Goal: Information Seeking & Learning: Learn about a topic

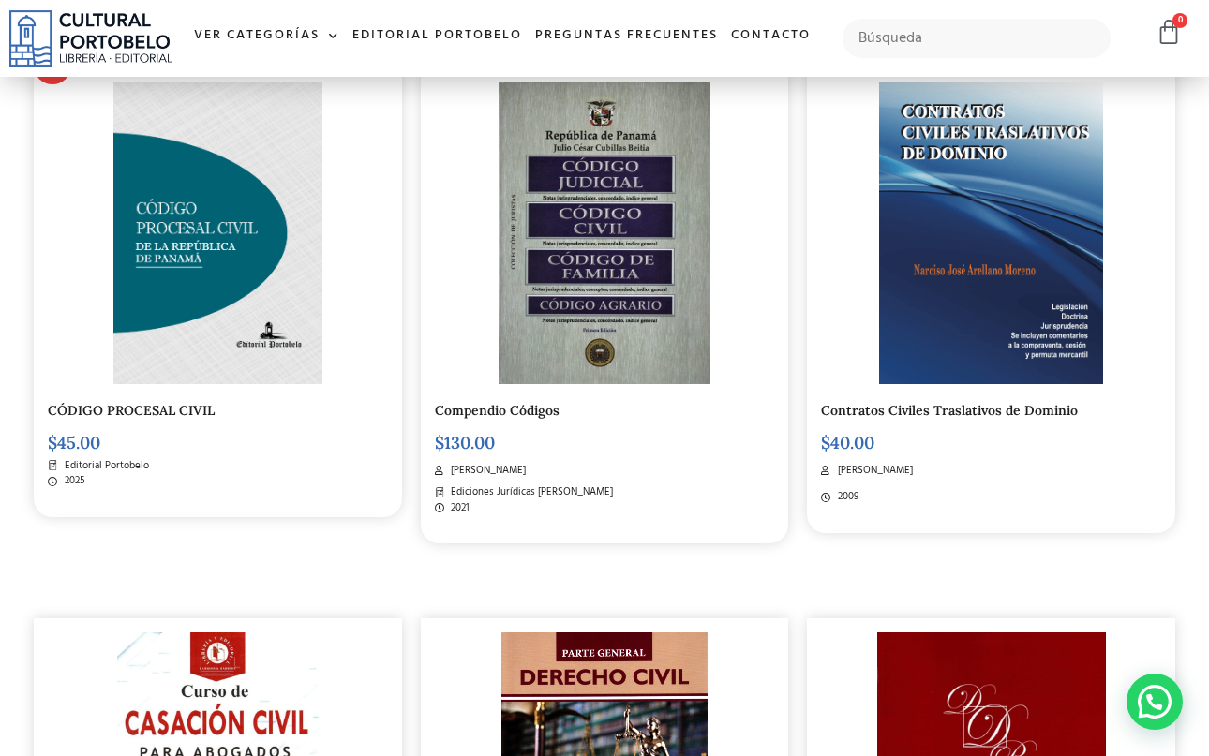
scroll to position [499, 0]
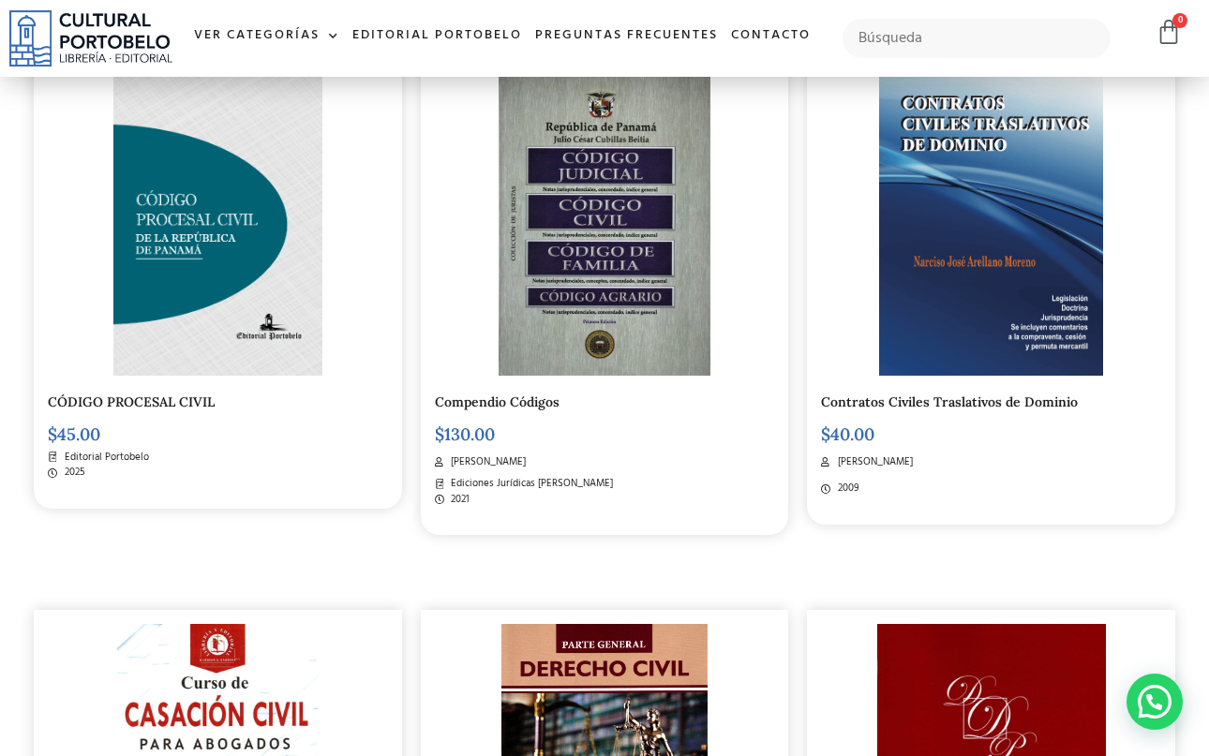
click at [636, 282] on img at bounding box center [605, 224] width 212 height 303
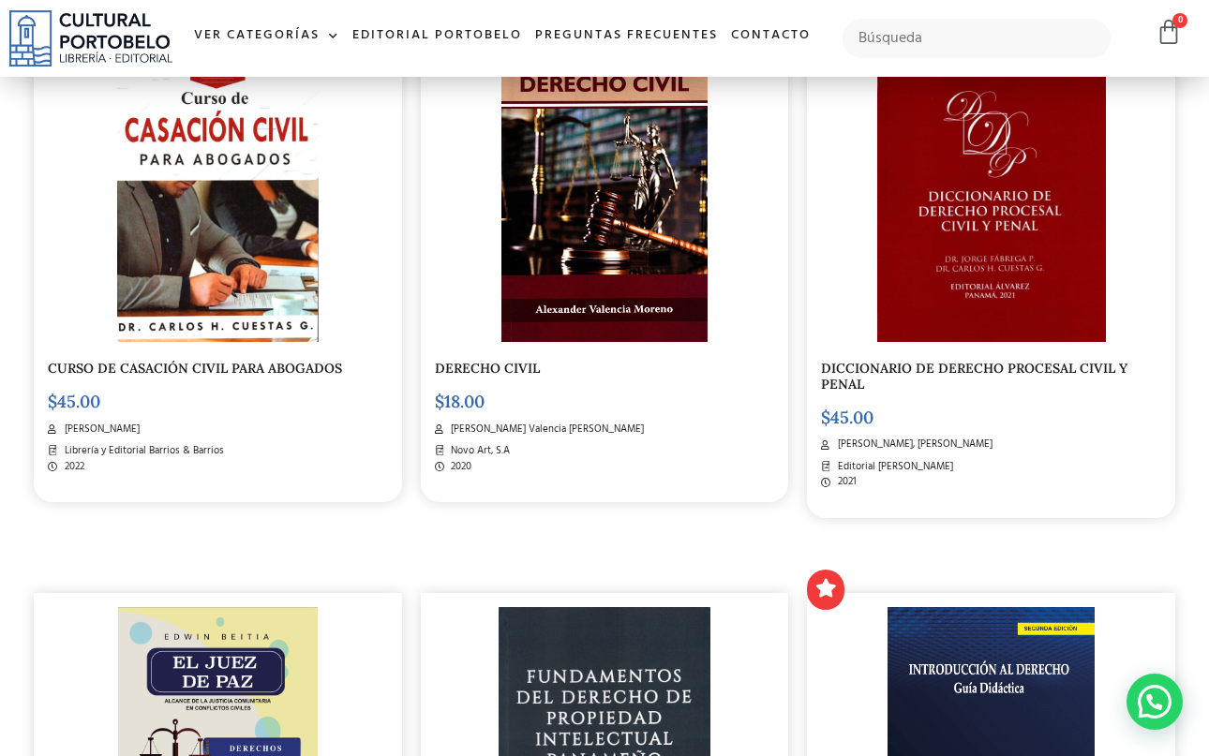
scroll to position [1043, 0]
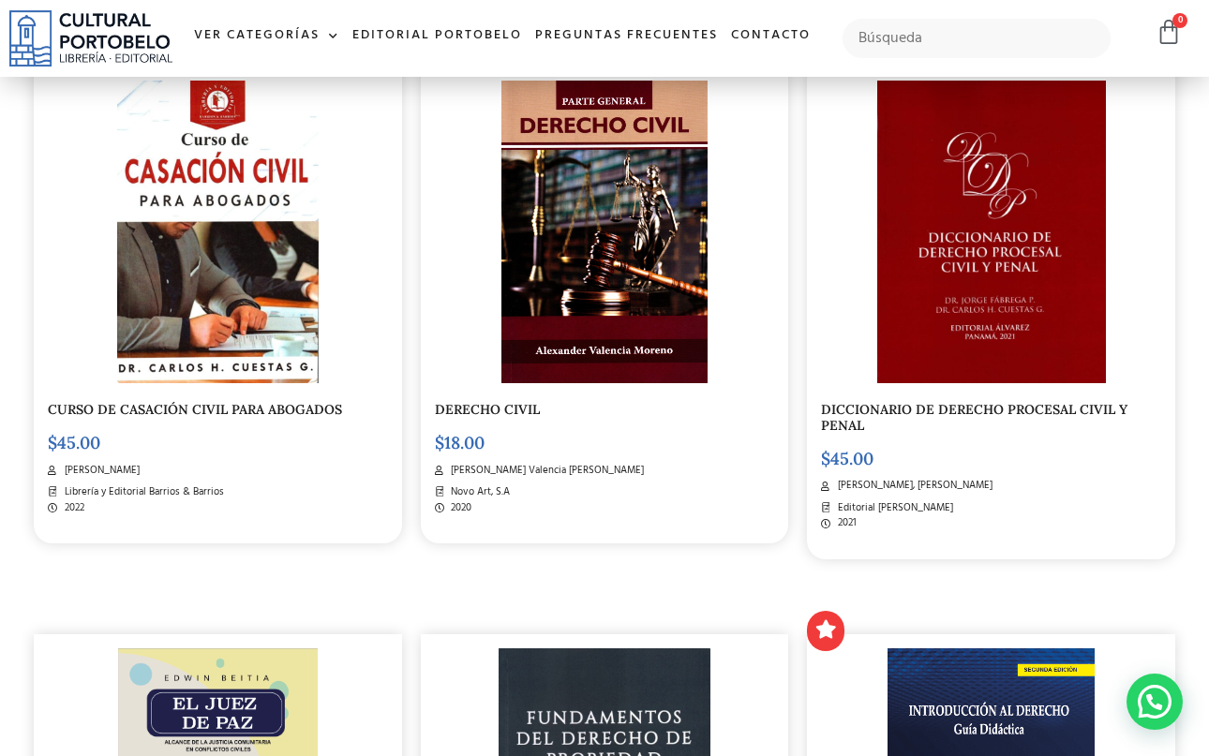
click at [630, 319] on img at bounding box center [604, 232] width 206 height 303
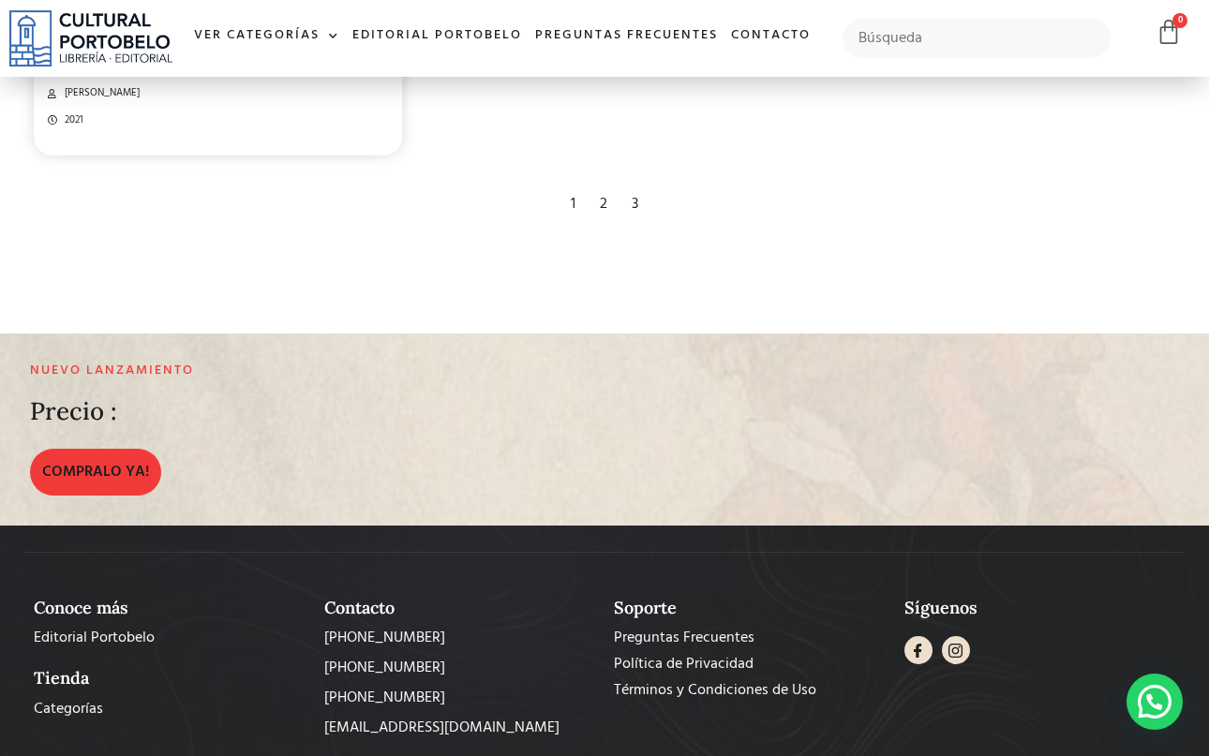
scroll to position [3712, 0]
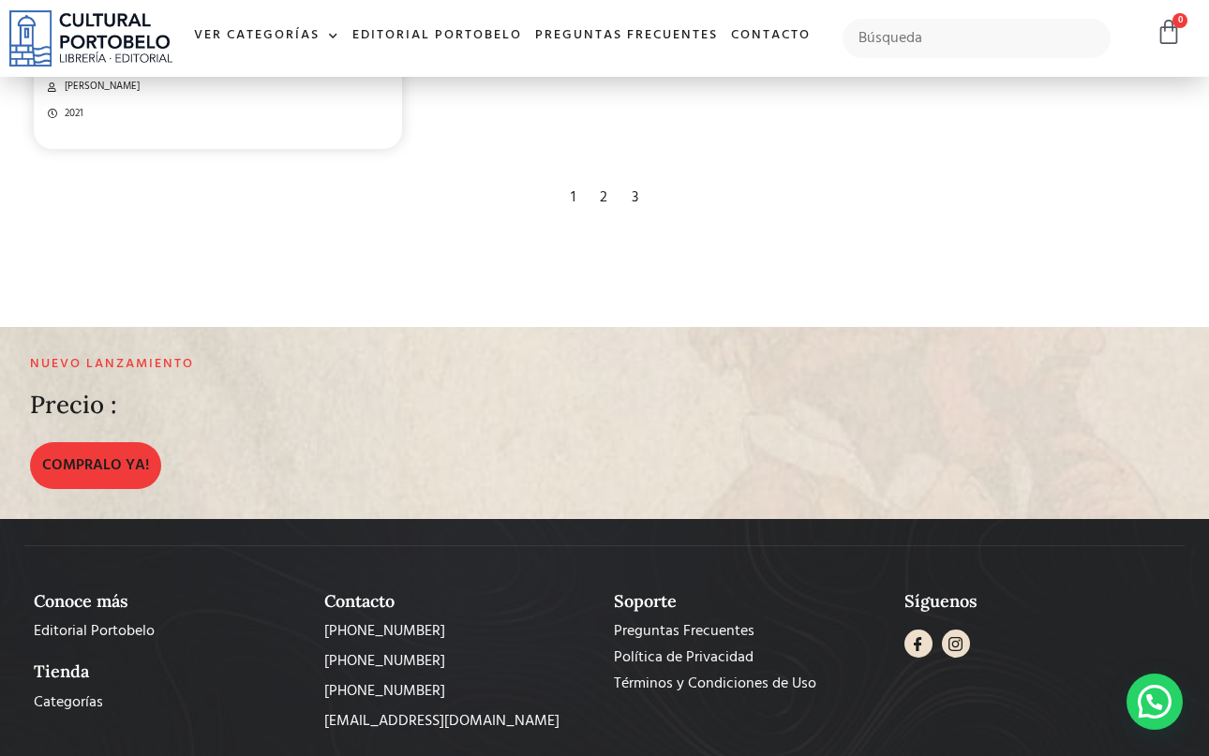
click at [595, 194] on div "2" at bounding box center [603, 197] width 26 height 41
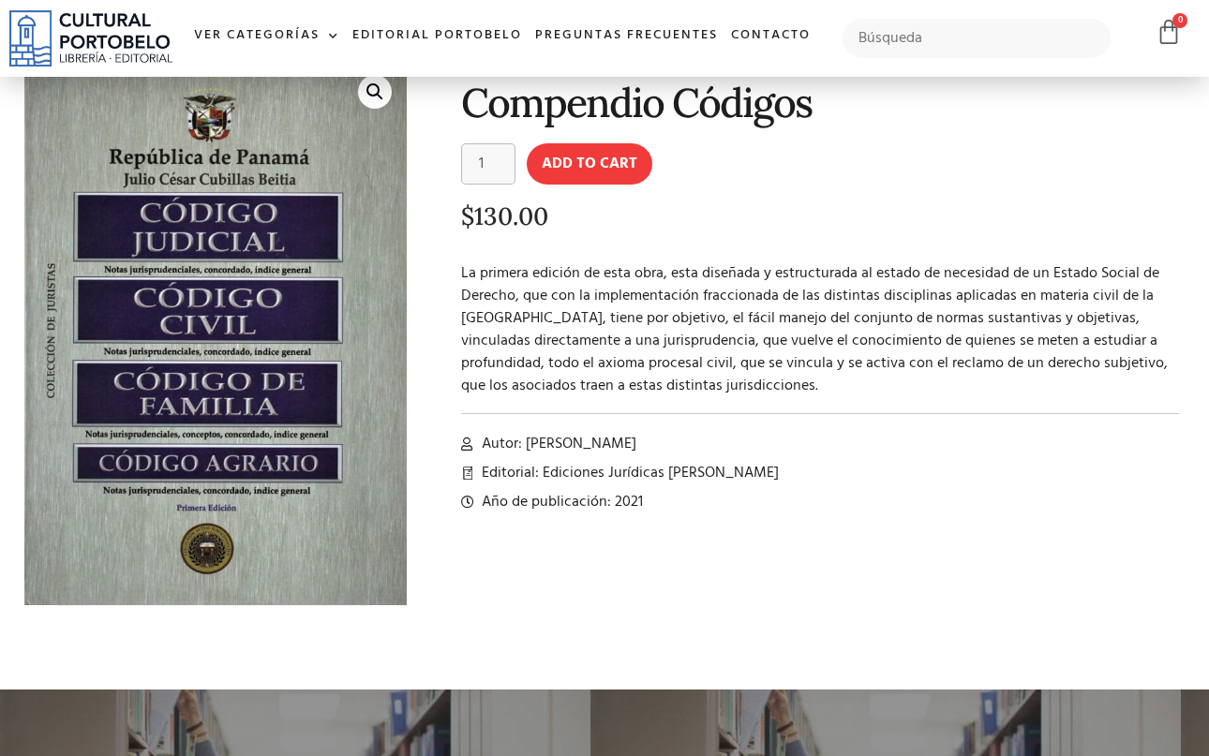
scroll to position [106, 0]
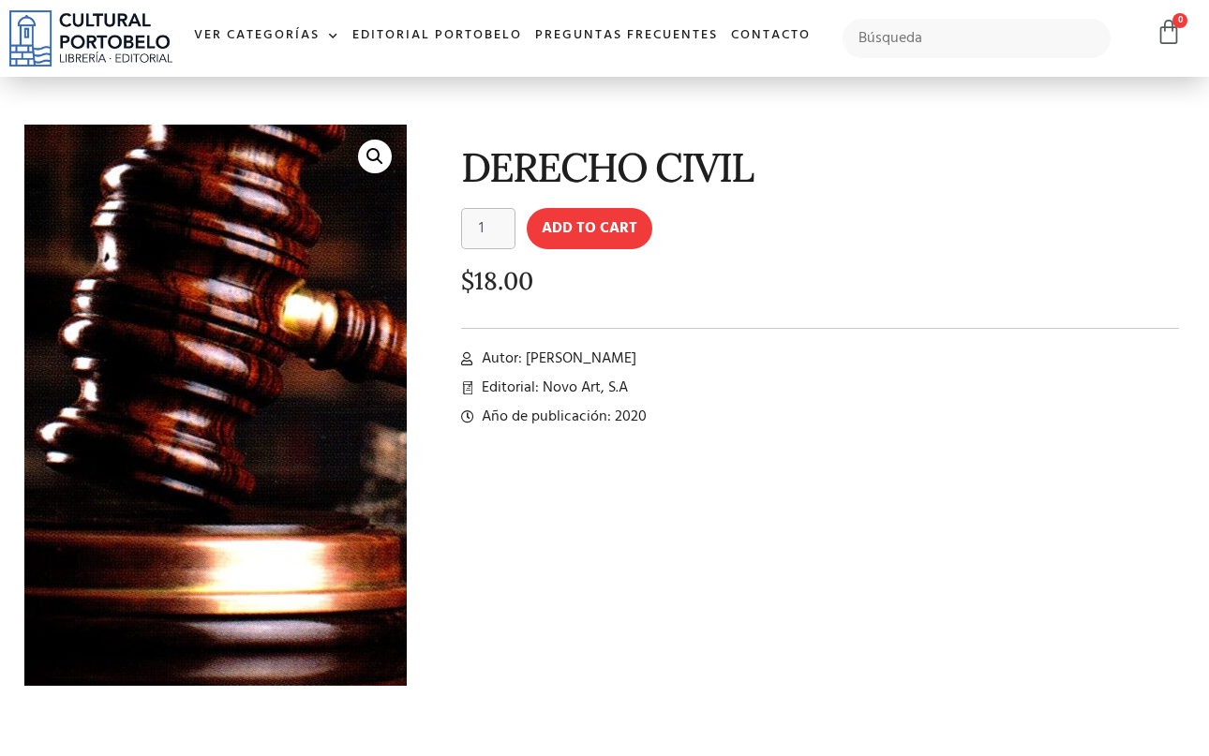
scroll to position [74, 0]
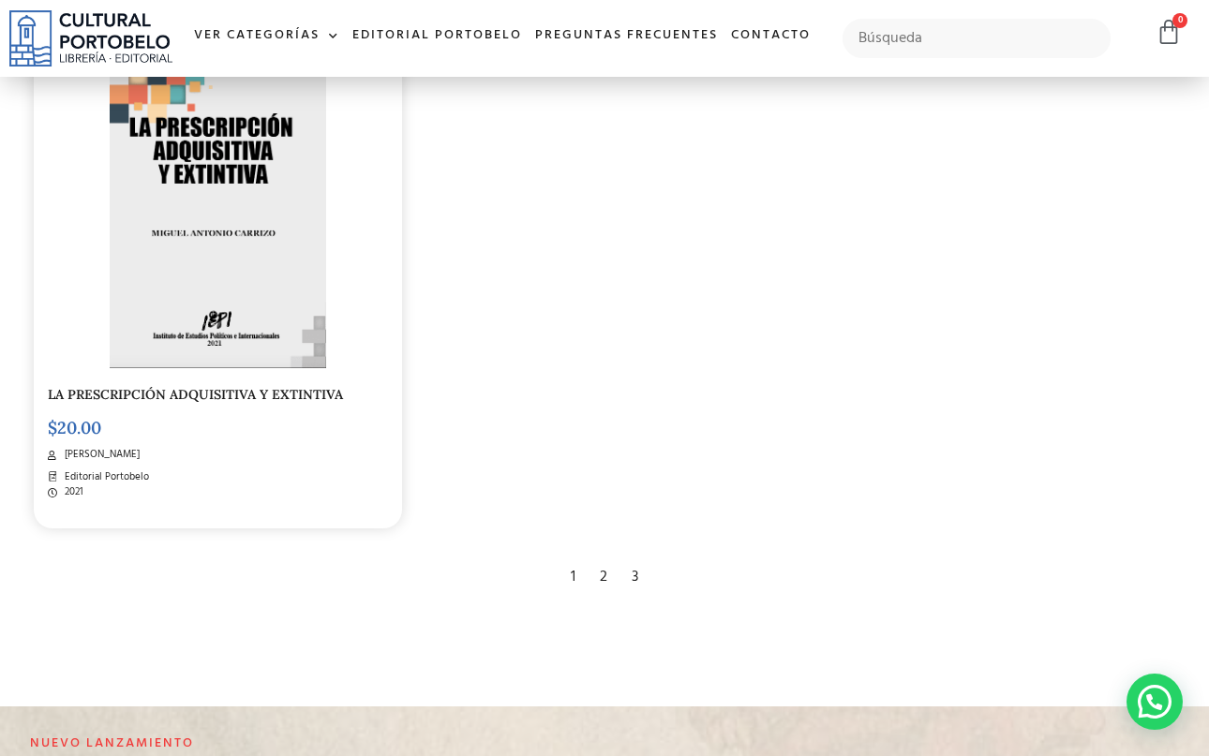
scroll to position [3346, 0]
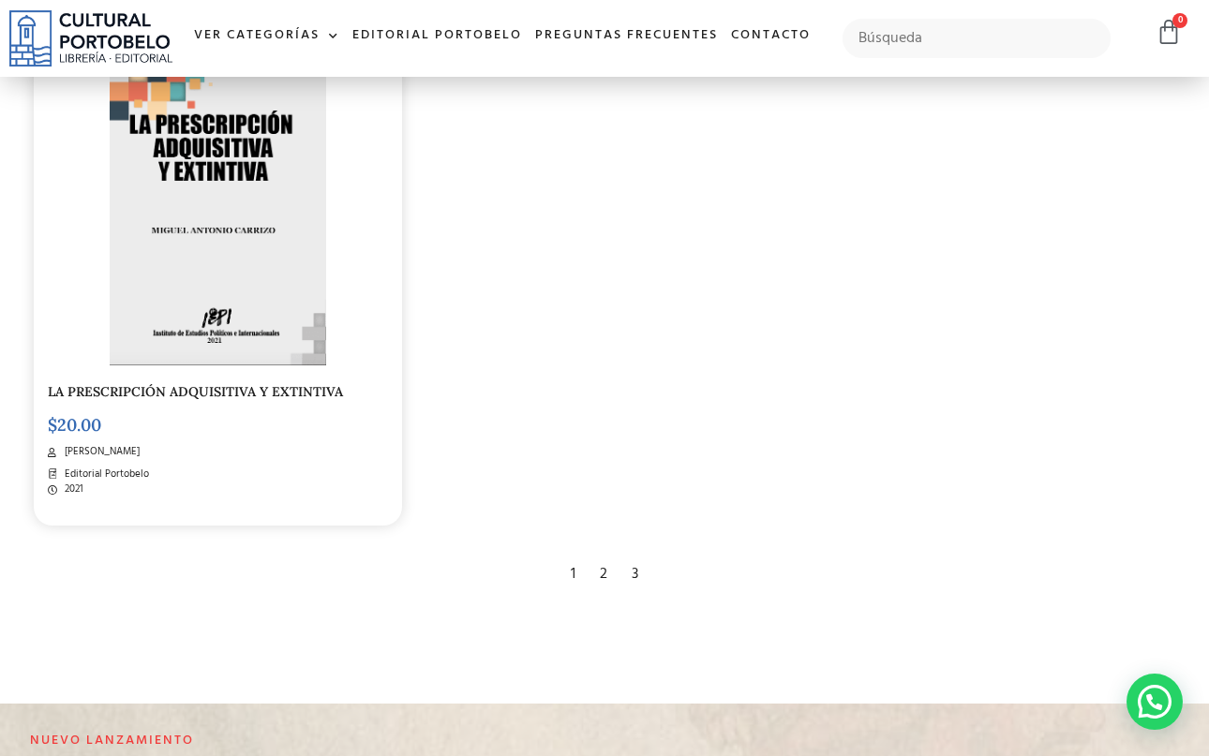
click at [638, 572] on div "3" at bounding box center [634, 574] width 25 height 41
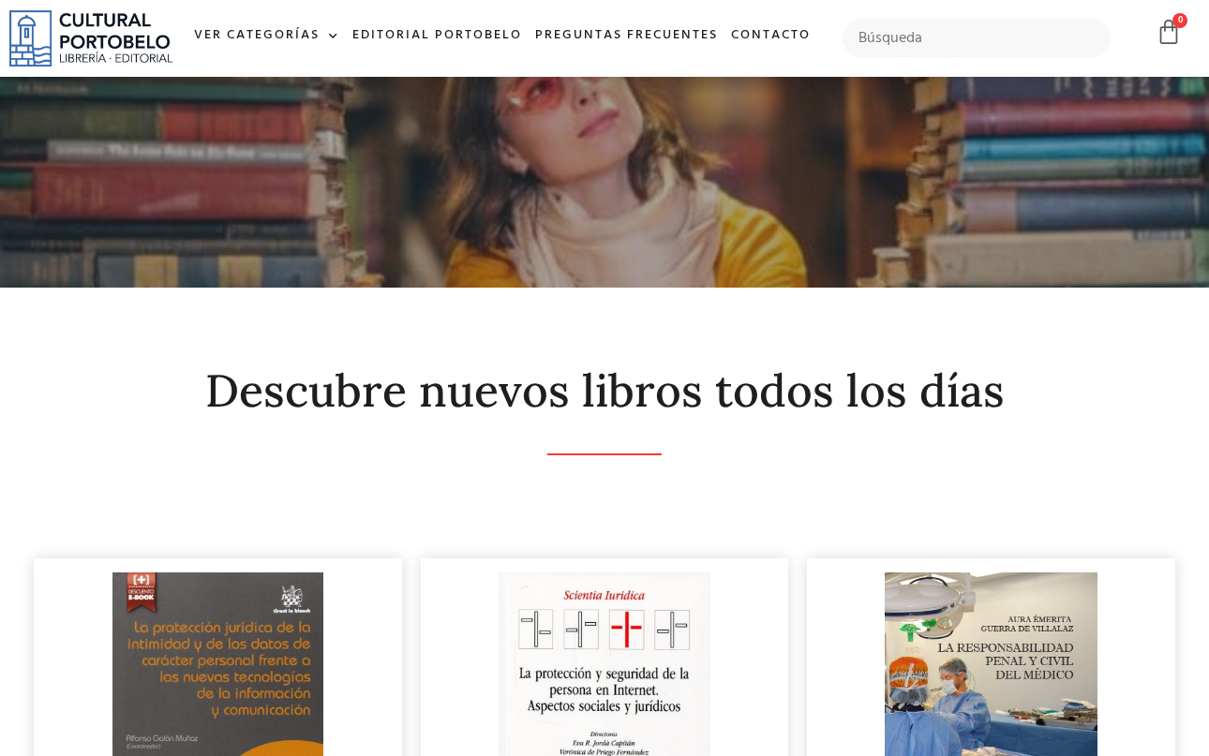
scroll to position [54, 0]
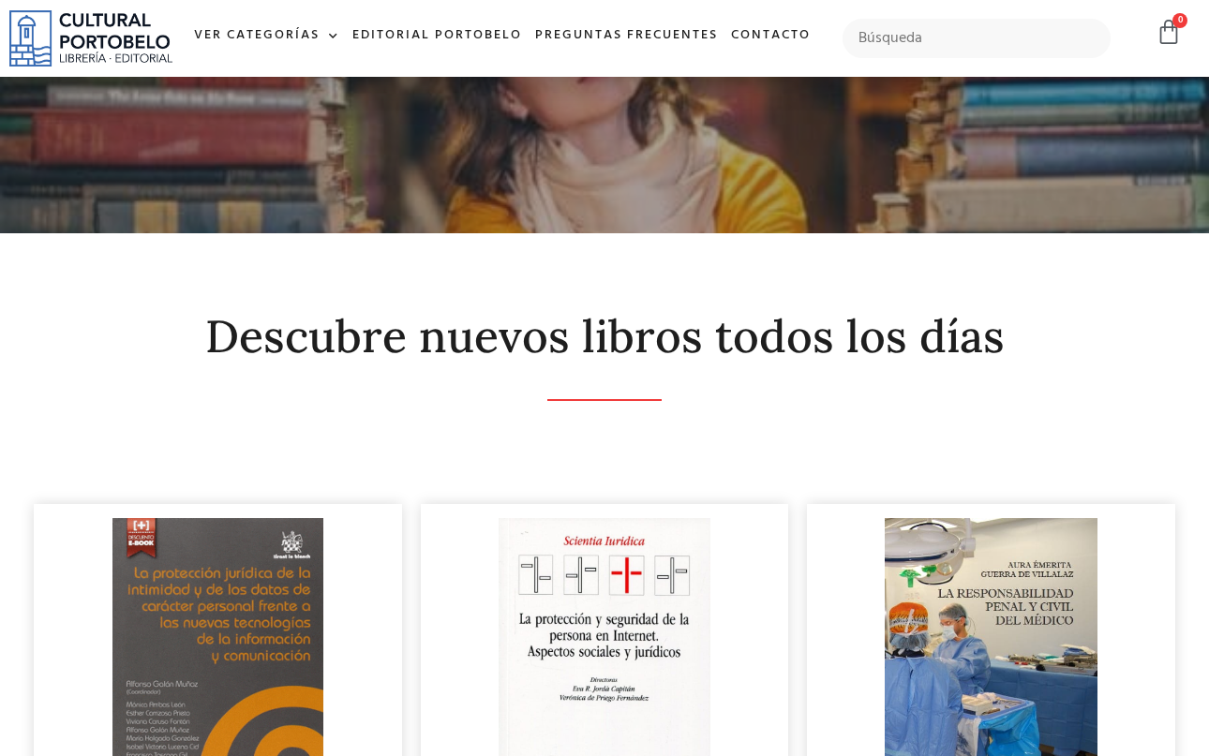
click at [724, 587] on div at bounding box center [605, 669] width 340 height 303
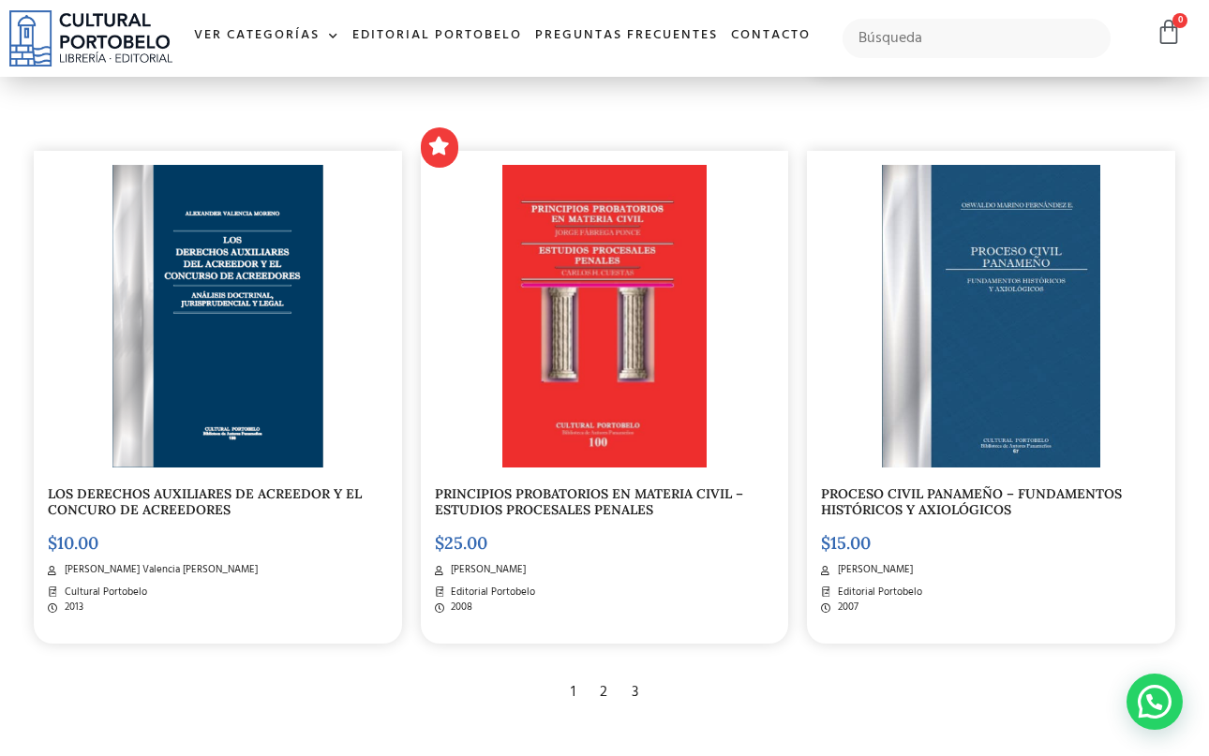
scroll to position [2157, 0]
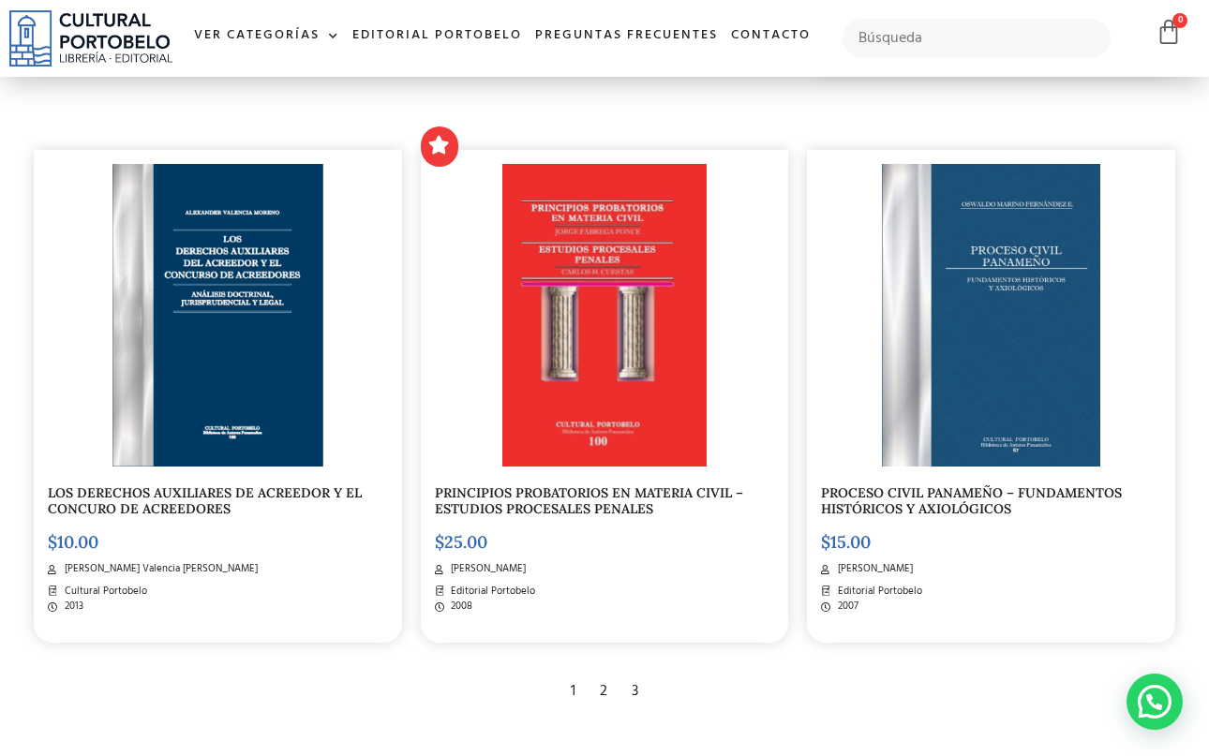
click at [629, 695] on div "3" at bounding box center [634, 691] width 25 height 41
click at [633, 684] on div "3" at bounding box center [634, 691] width 25 height 41
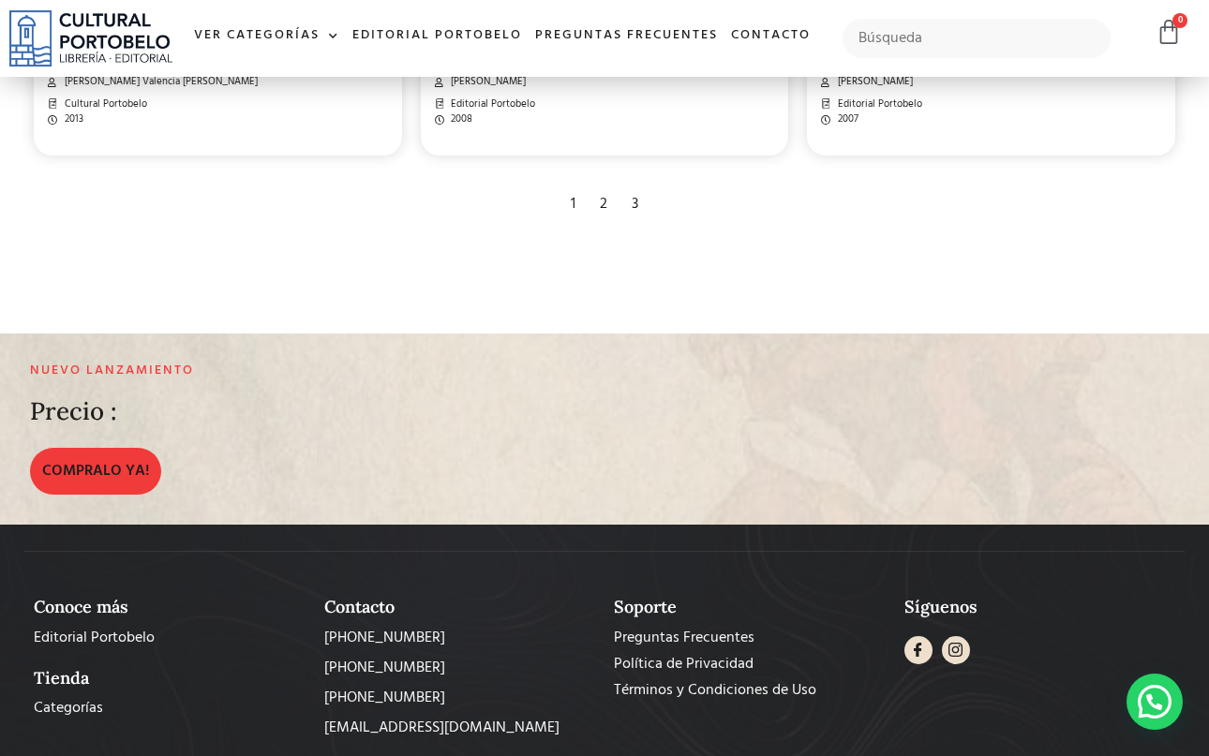
scroll to position [2751, 0]
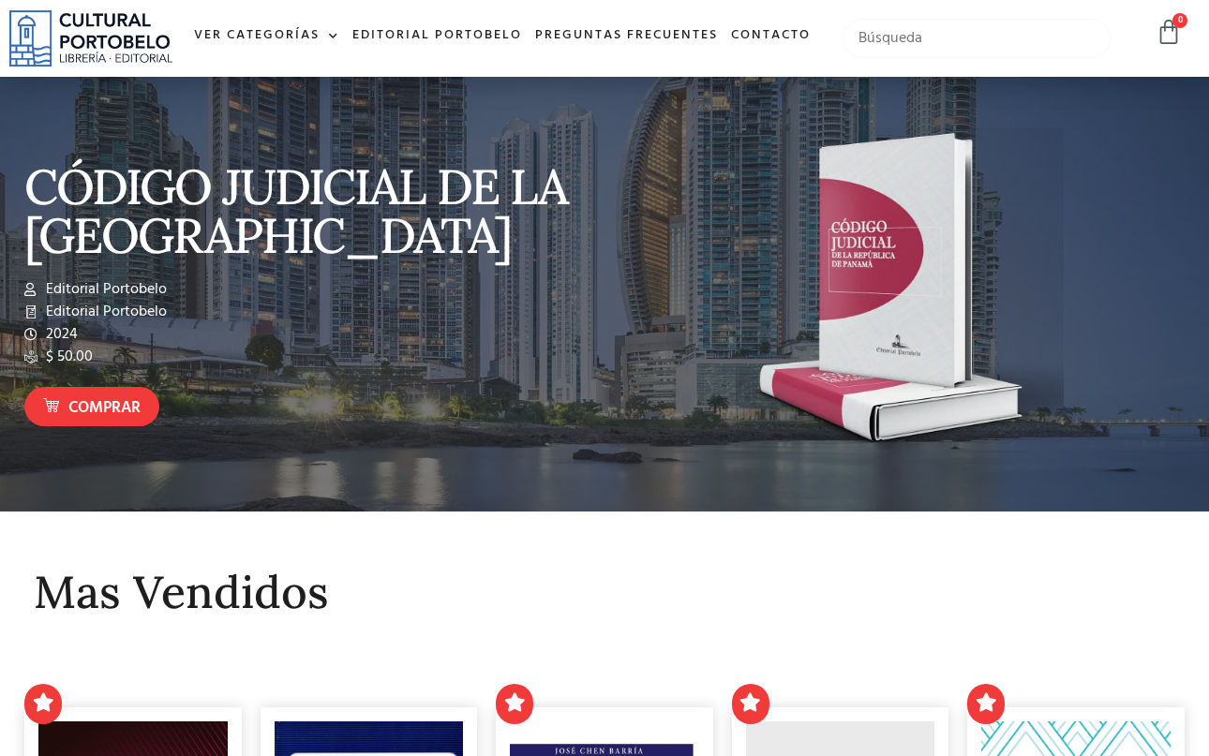
click at [909, 45] on input "text" at bounding box center [975, 38] width 267 height 39
type input "familia"
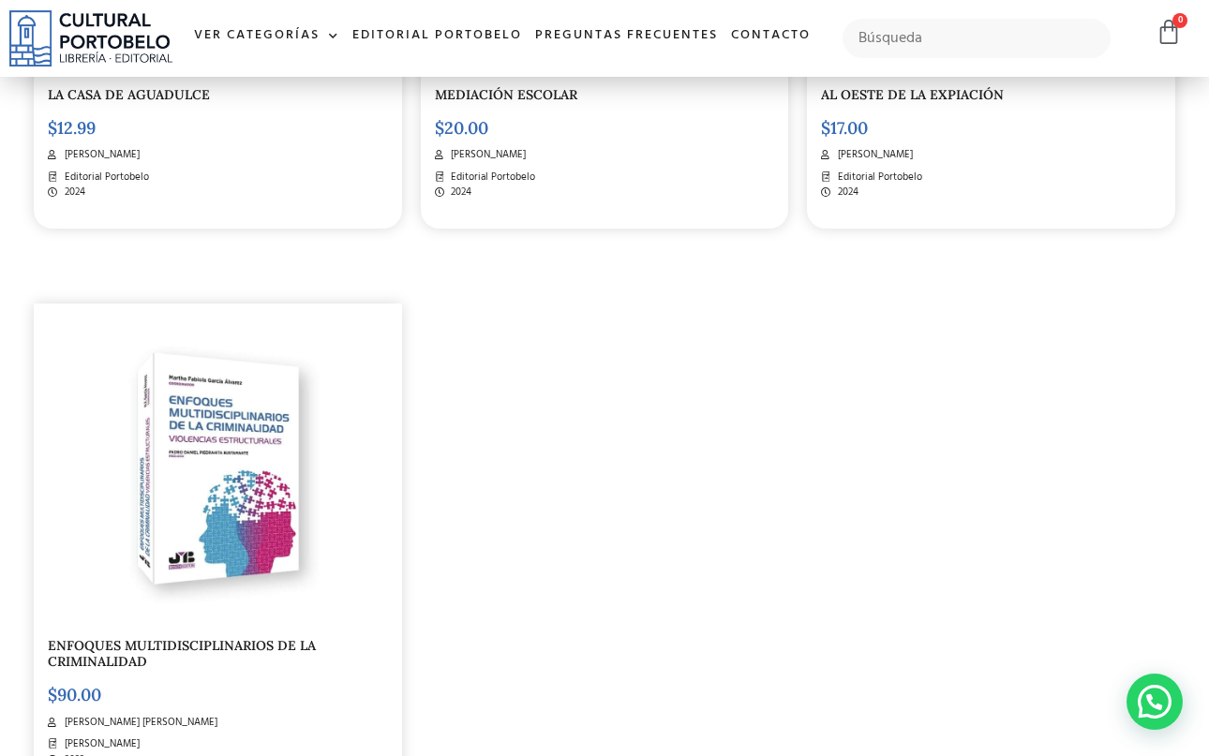
scroll to position [3309, 0]
